Goal: Task Accomplishment & Management: Manage account settings

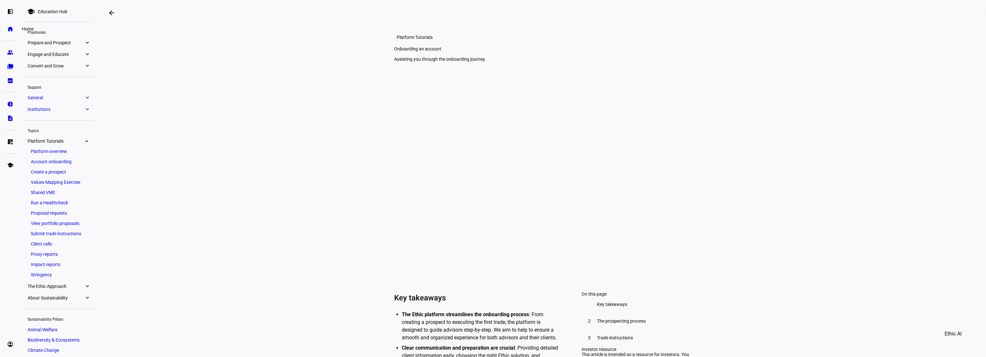
click at [10, 27] on eth-mat-symbol "home" at bounding box center [10, 29] width 6 height 6
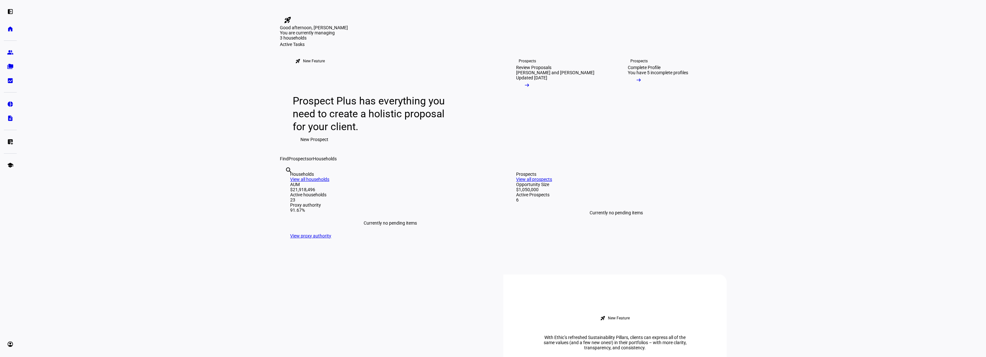
scroll to position [32, 0]
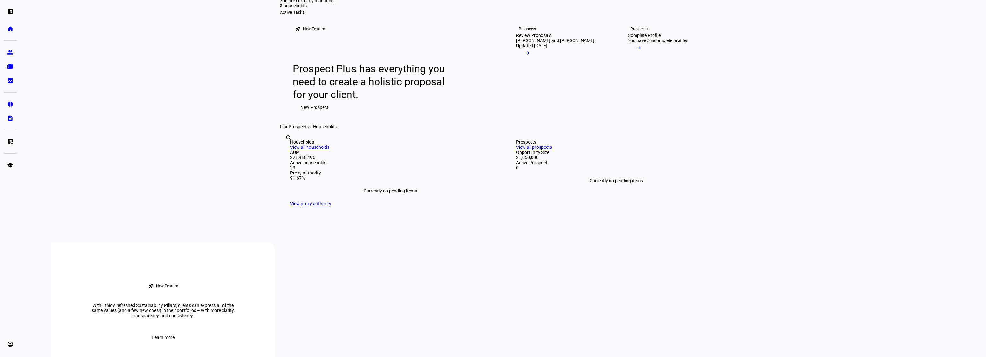
click at [774, 81] on eth-layout-page-content "rocket_launch Product Updates The latest features and improvements Powered by L…" at bounding box center [504, 178] width 966 height 357
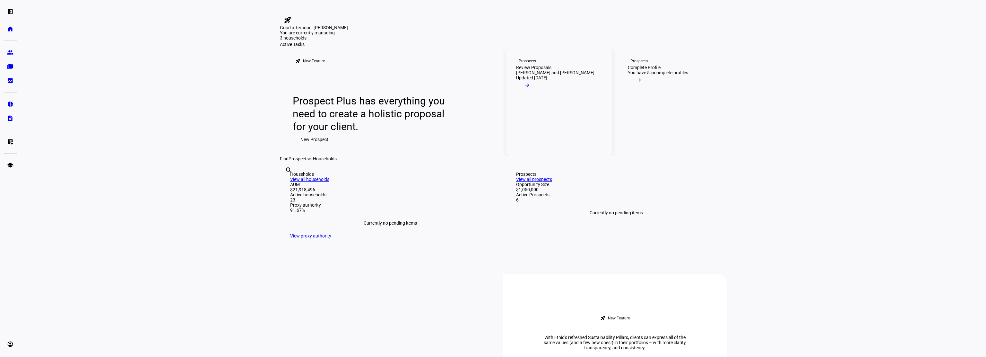
click at [530, 88] on mat-icon "arrow_right_alt" at bounding box center [527, 85] width 6 height 6
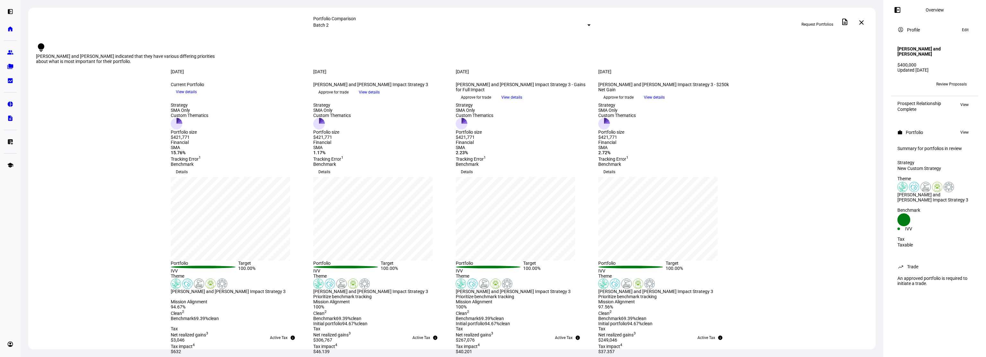
click at [587, 24] on div at bounding box center [588, 25] width 3 height 2
click at [462, 24] on div at bounding box center [493, 178] width 986 height 357
click at [8, 31] on eth-mat-symbol "home" at bounding box center [10, 29] width 6 height 6
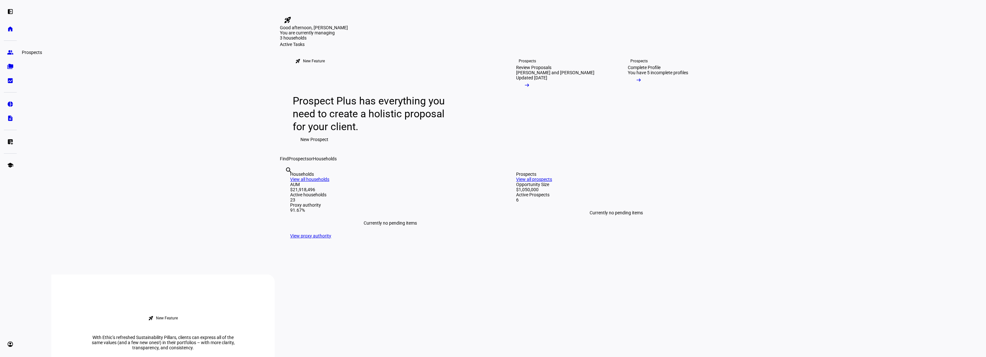
click at [10, 54] on eth-mat-symbol "group" at bounding box center [10, 52] width 6 height 6
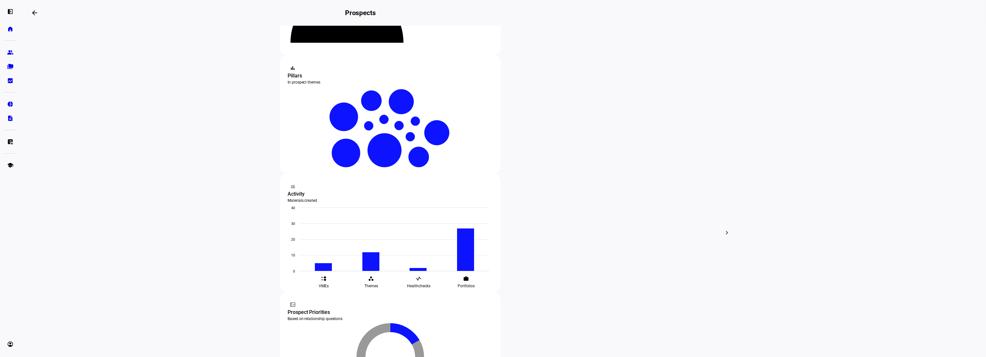
scroll to position [160, 0]
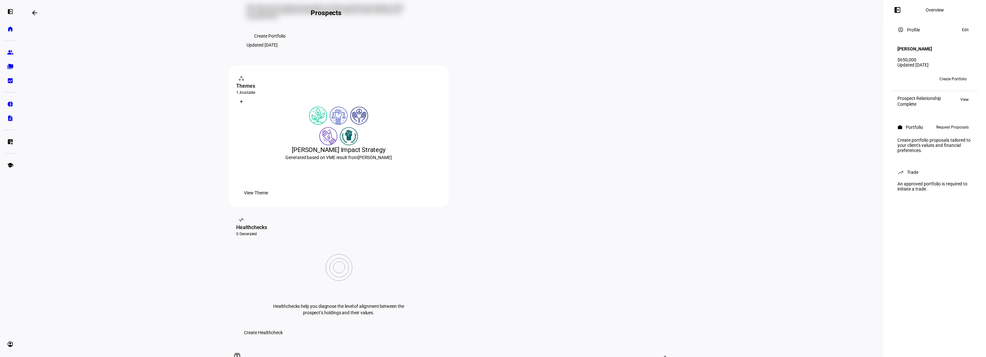
scroll to position [96, 0]
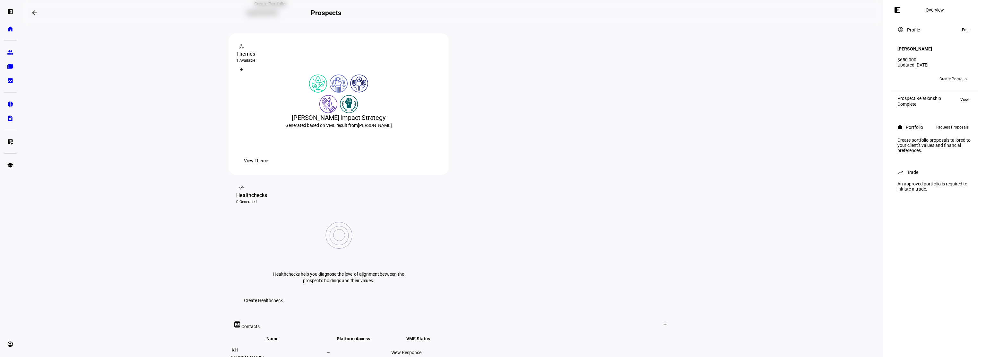
click at [455, 350] on div "View Response" at bounding box center [423, 352] width 64 height 5
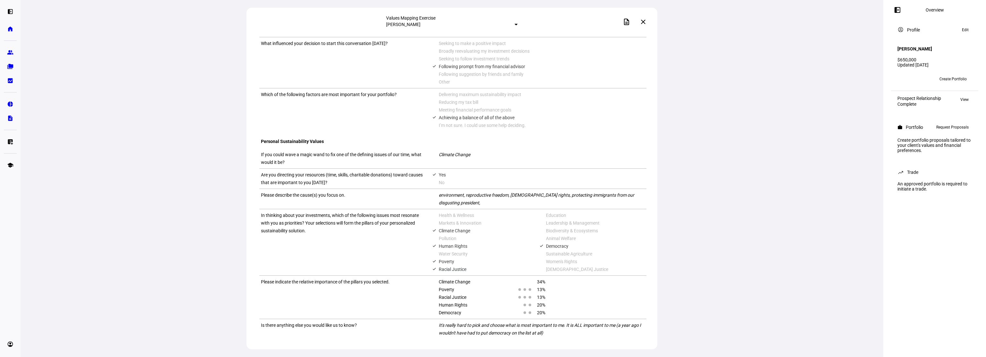
scroll to position [430, 0]
click at [953, 78] on span "Create Portfolio" at bounding box center [953, 79] width 27 height 10
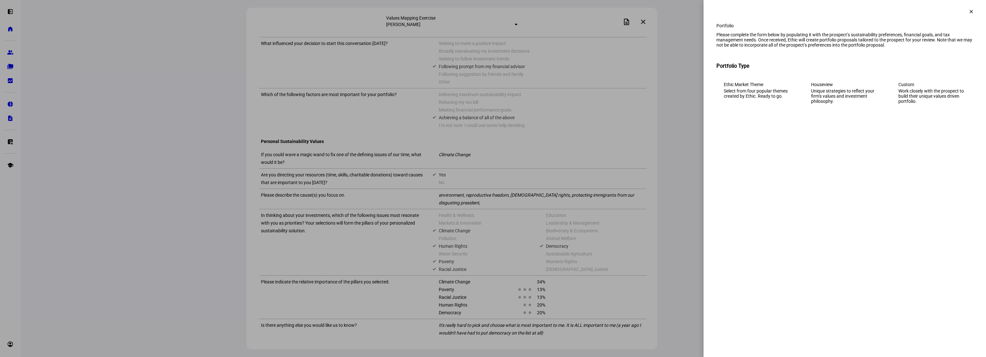
click at [971, 10] on mat-icon "clear" at bounding box center [971, 12] width 6 height 6
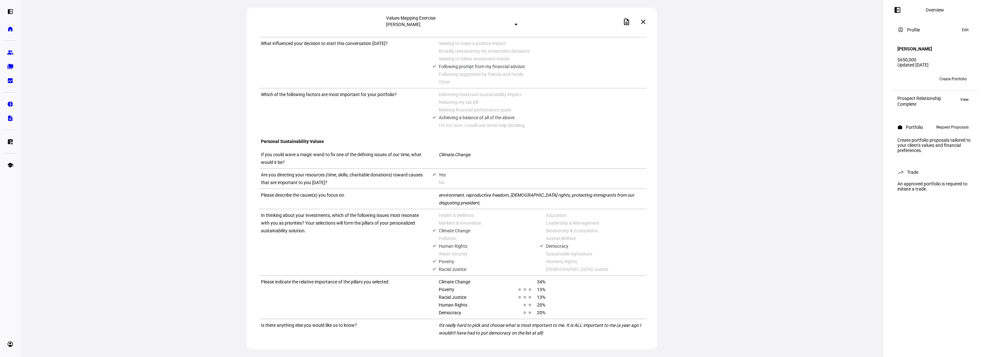
click at [752, 237] on div "Values Mapping Exercise [PERSON_NAME] description close View PDF Values Mapping…" at bounding box center [452, 178] width 863 height 357
